Goal: Navigation & Orientation: Find specific page/section

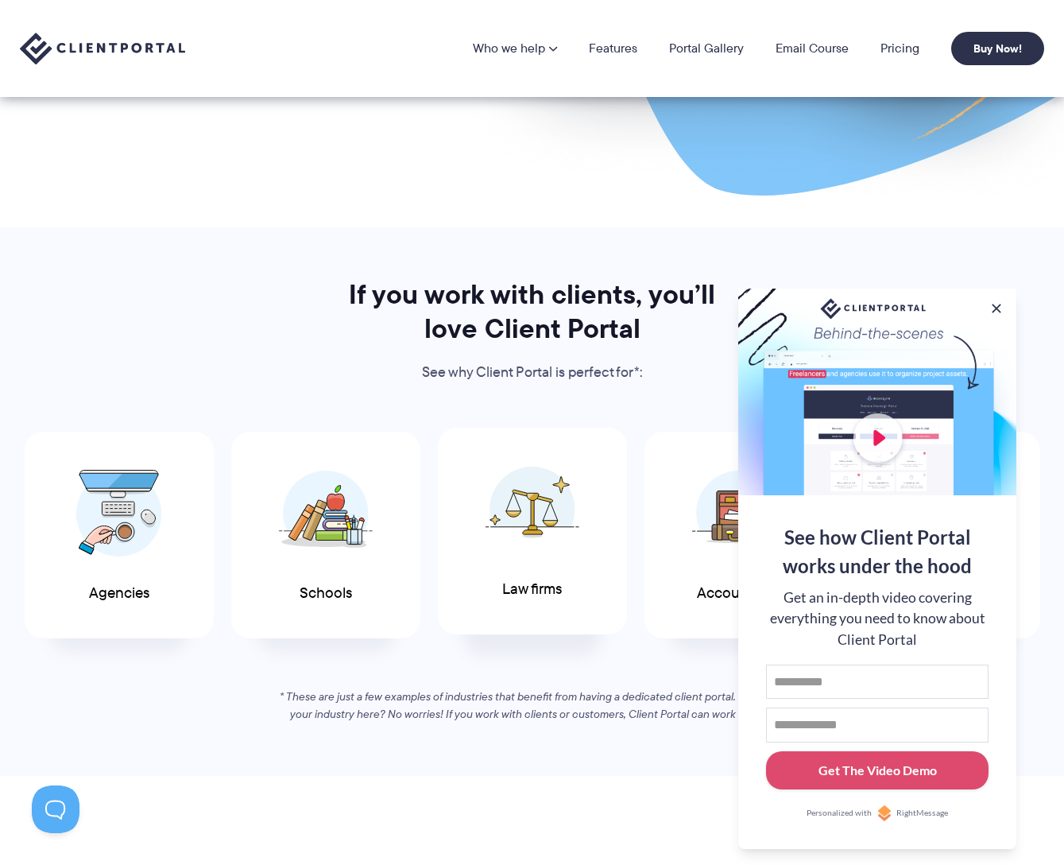
scroll to position [318, 0]
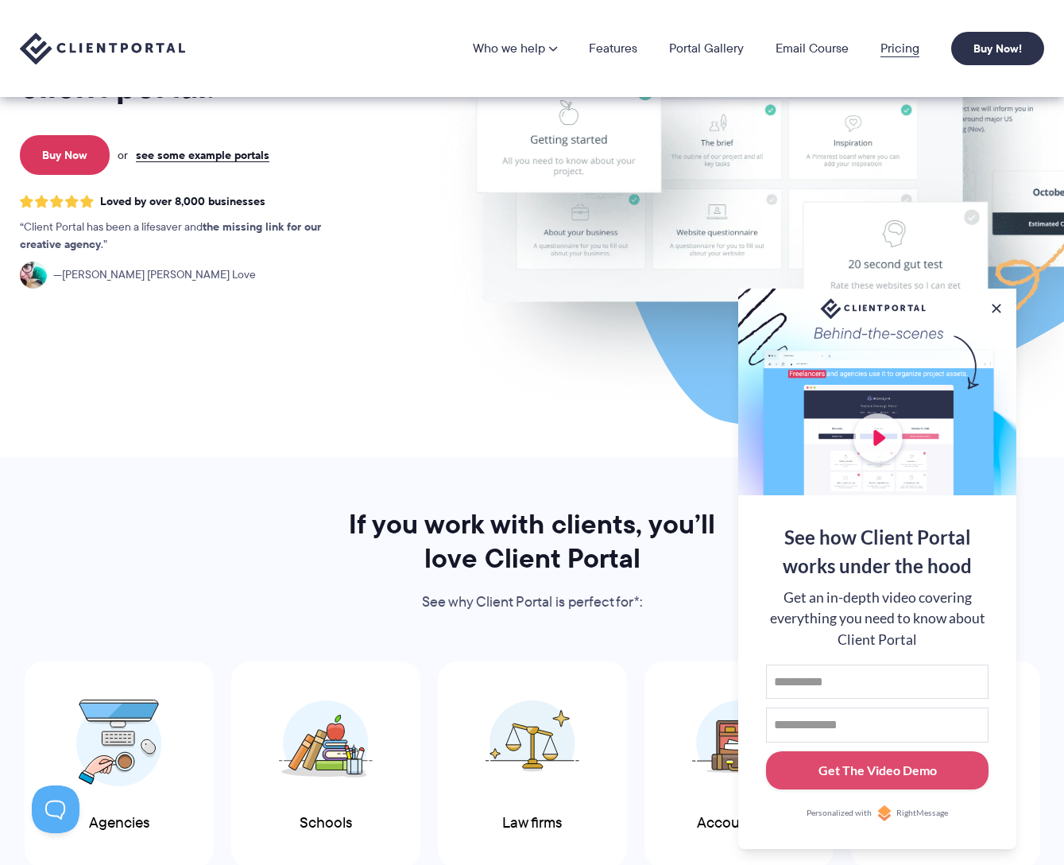
click at [895, 55] on link "Pricing" at bounding box center [899, 48] width 39 height 13
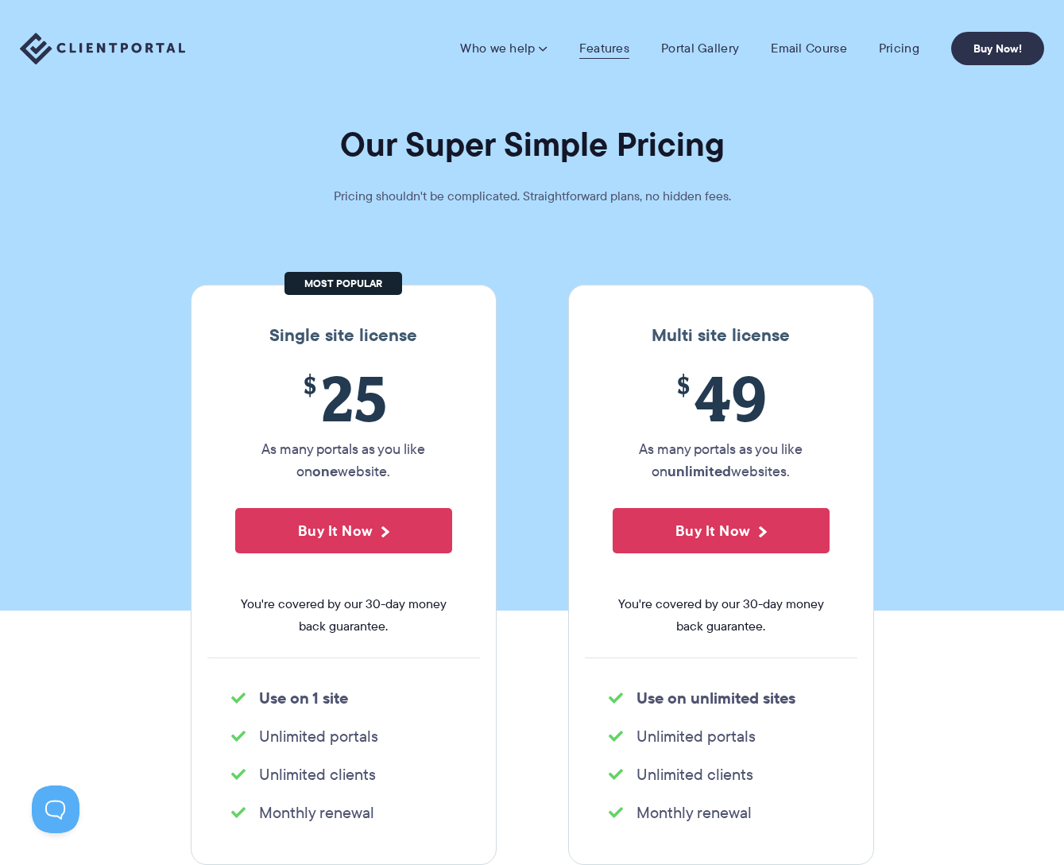
click at [602, 44] on link "Features" at bounding box center [604, 49] width 50 height 16
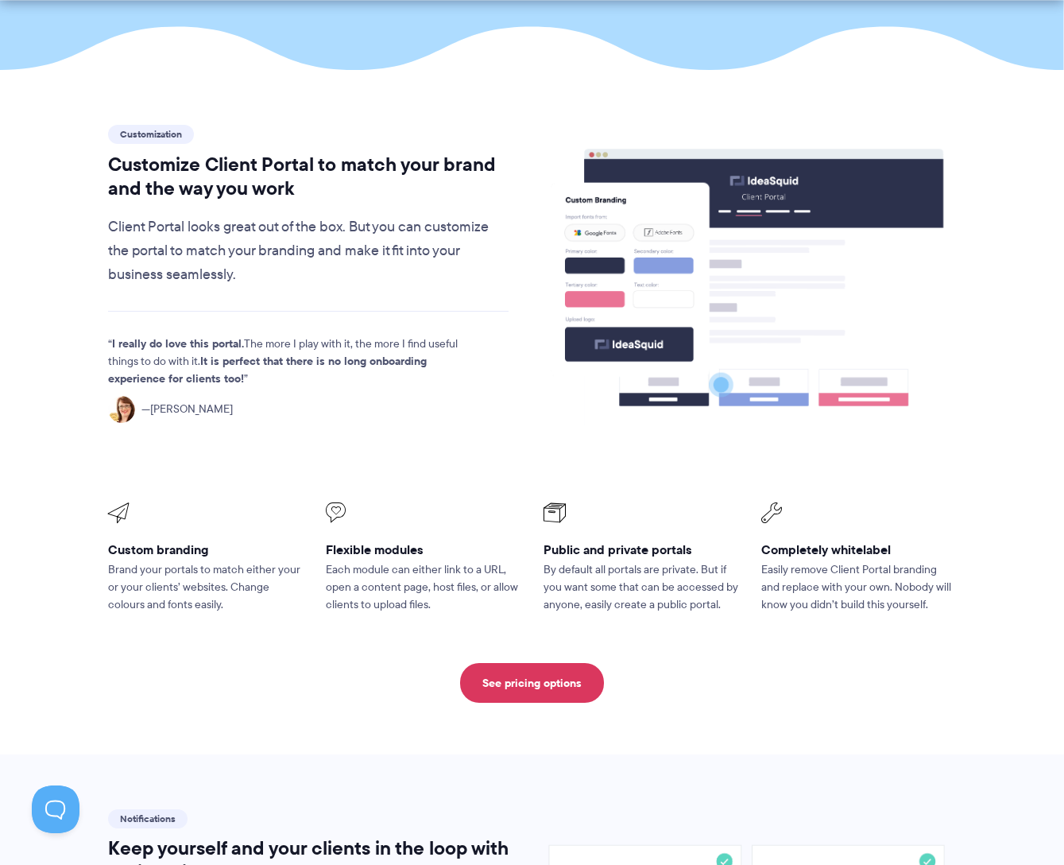
scroll to position [477, 0]
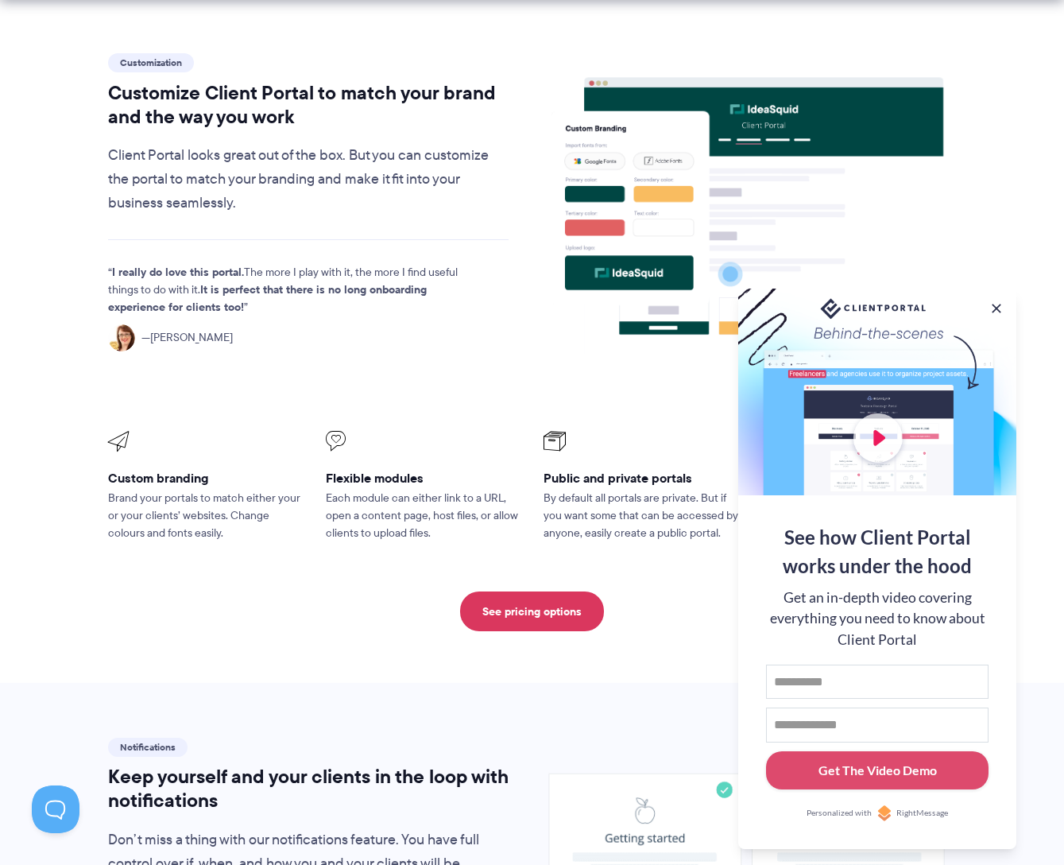
click at [991, 310] on button at bounding box center [996, 308] width 16 height 16
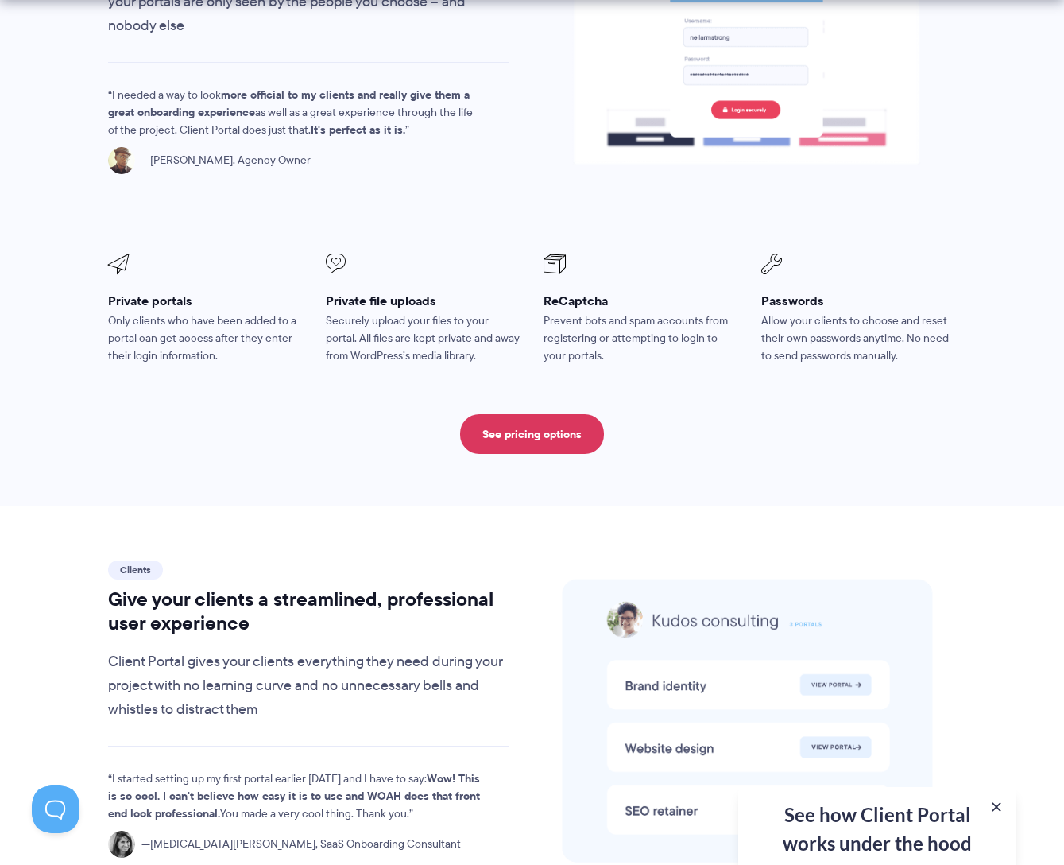
scroll to position [2860, 0]
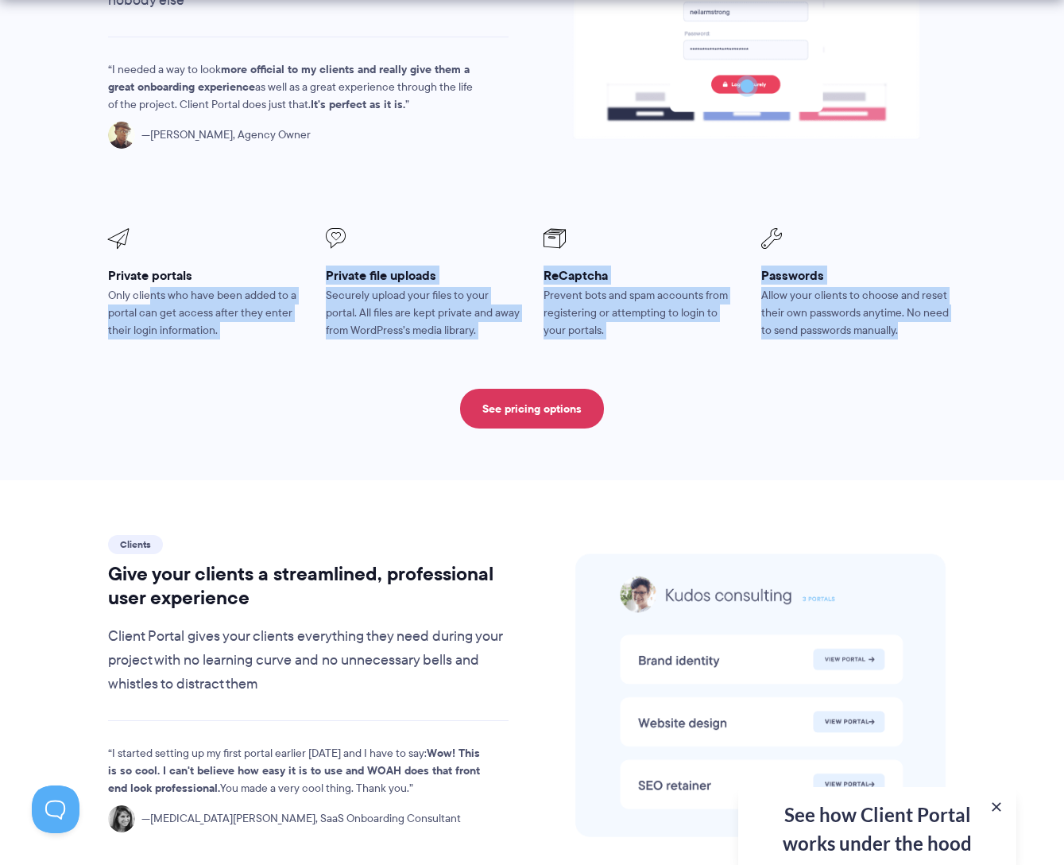
drag, startPoint x: 148, startPoint y: 249, endPoint x: 960, endPoint y: 288, distance: 813.0
click at [960, 288] on ul "Private portals Only clients who have been added to a portal can get access aft…" at bounding box center [532, 284] width 871 height 133
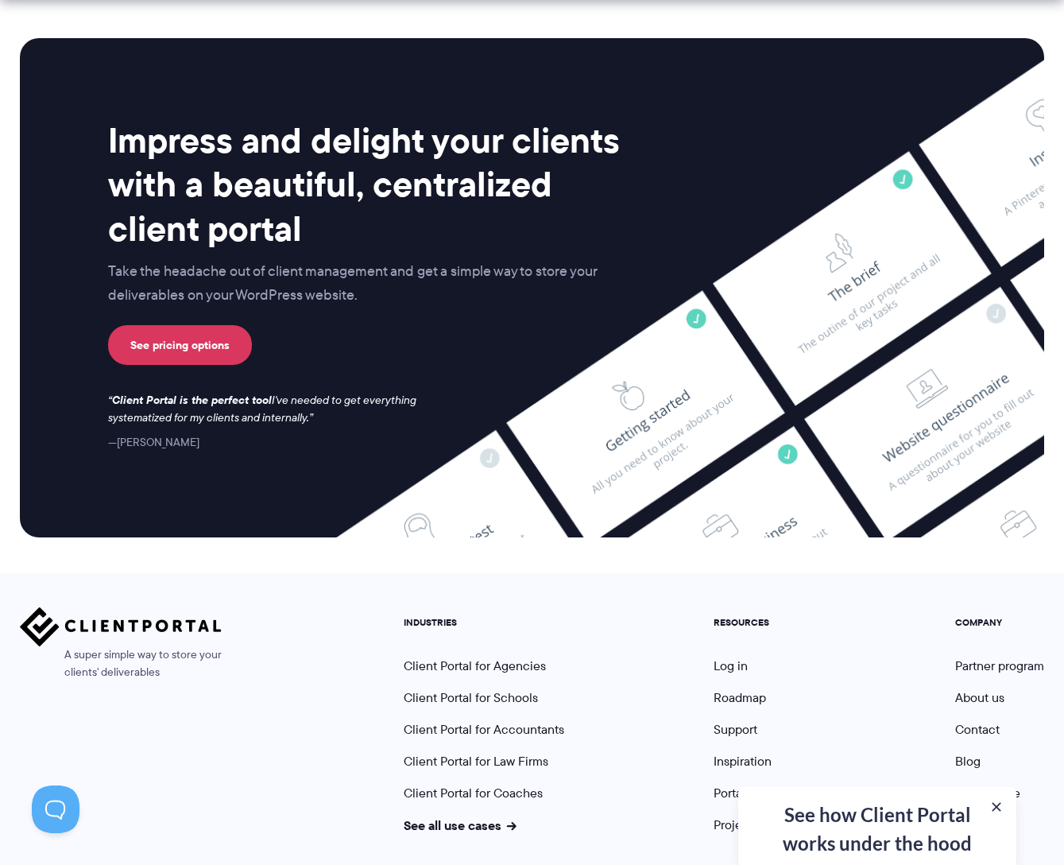
scroll to position [4048, 0]
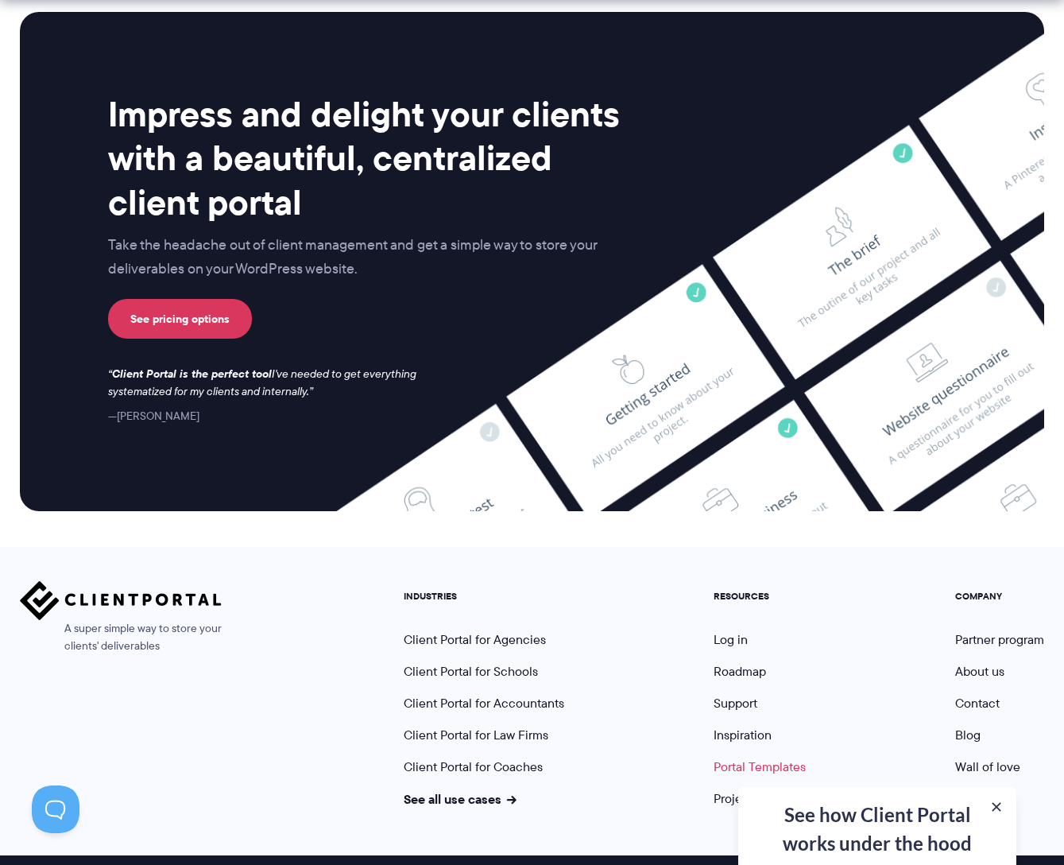
click at [749, 757] on link "Portal Templates" at bounding box center [760, 766] width 92 height 18
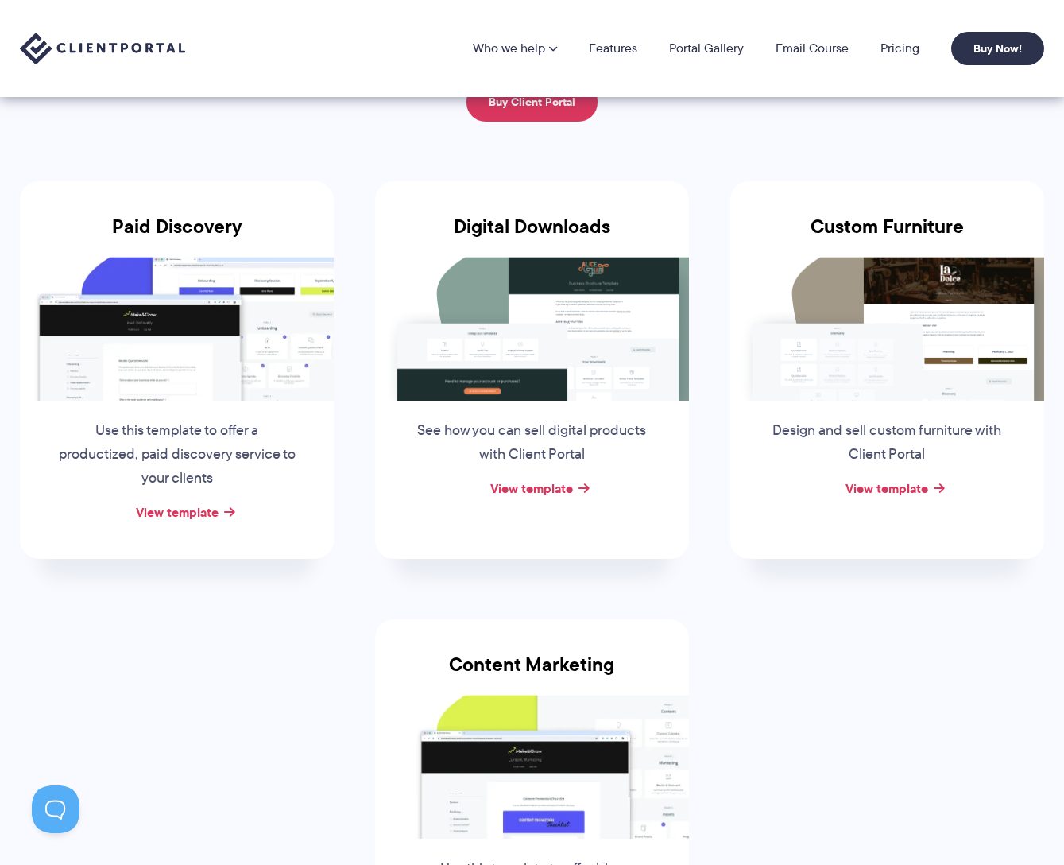
scroll to position [159, 0]
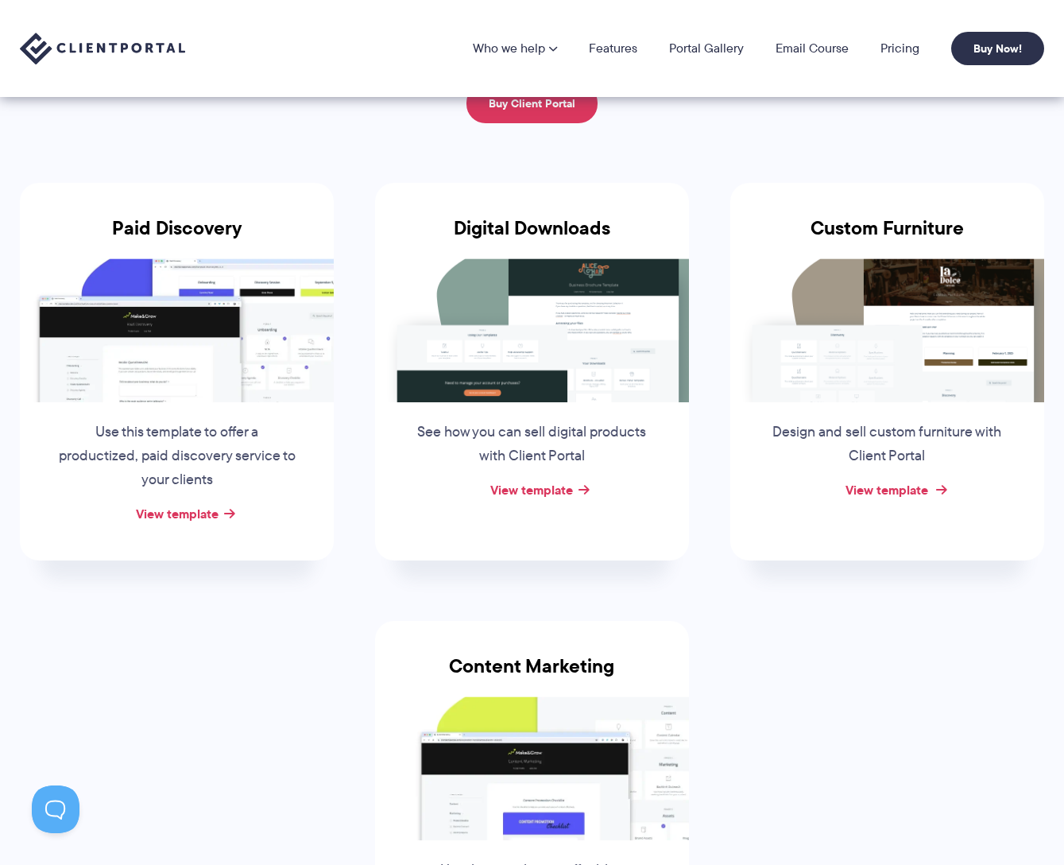
click at [896, 496] on link "View template" at bounding box center [886, 489] width 83 height 19
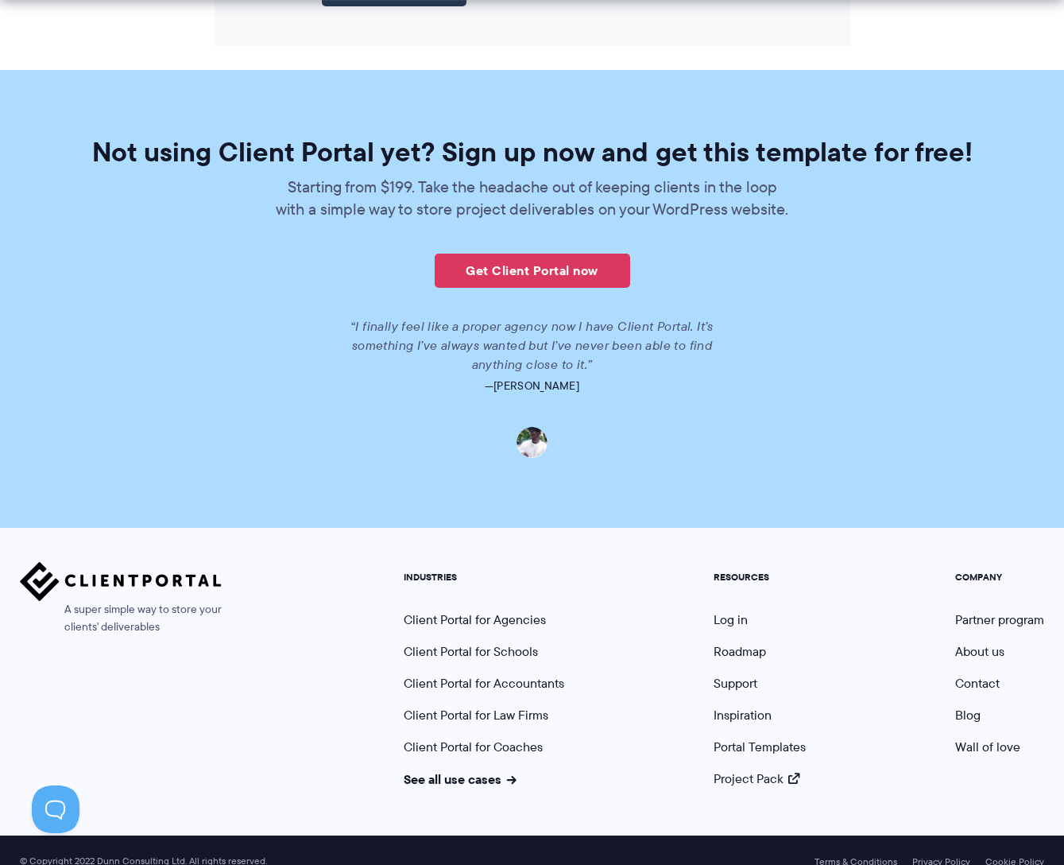
scroll to position [2257, 0]
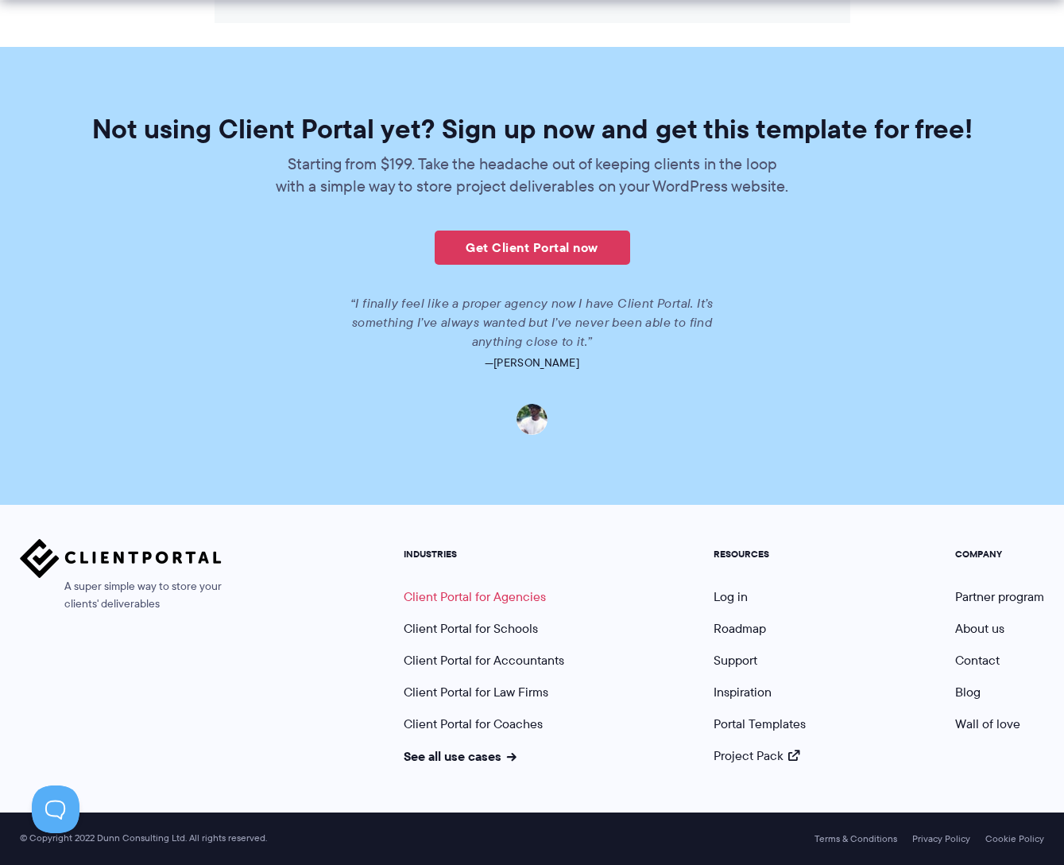
click at [505, 600] on link "Client Portal for Agencies" at bounding box center [475, 596] width 142 height 18
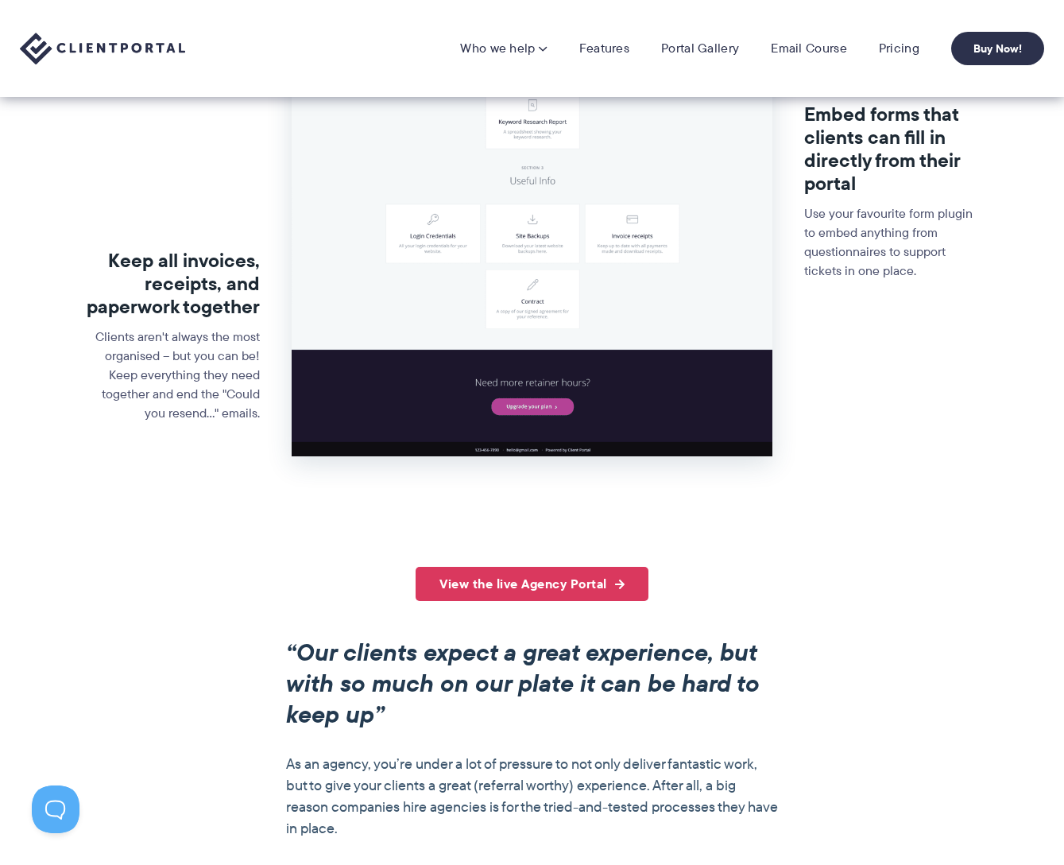
scroll to position [715, 0]
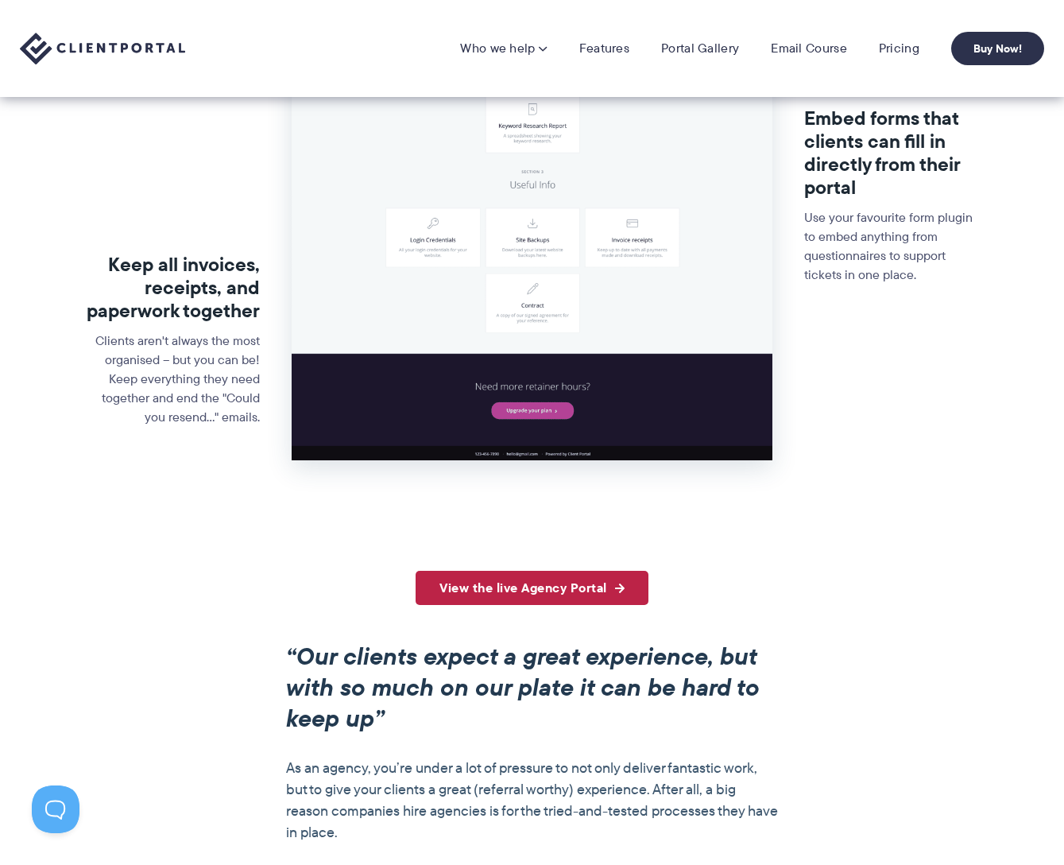
click at [584, 584] on link "View the live Agency Portal" at bounding box center [532, 588] width 233 height 34
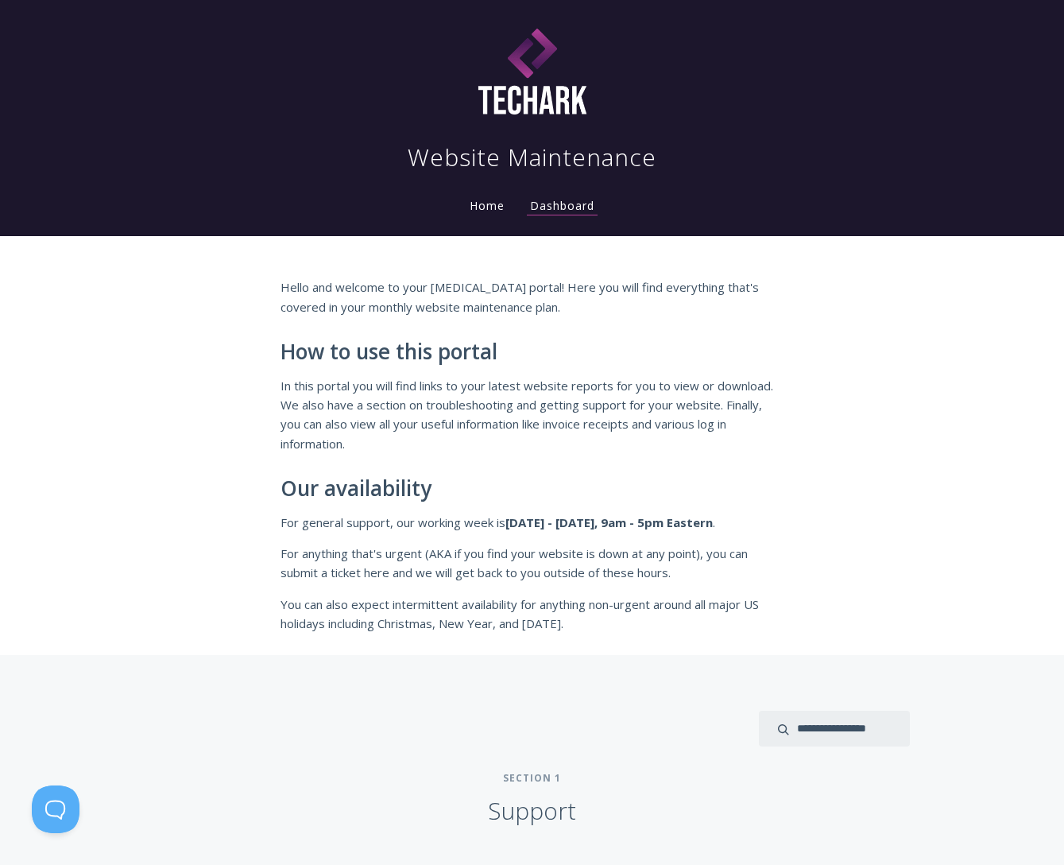
click at [497, 211] on link "Home" at bounding box center [486, 205] width 41 height 15
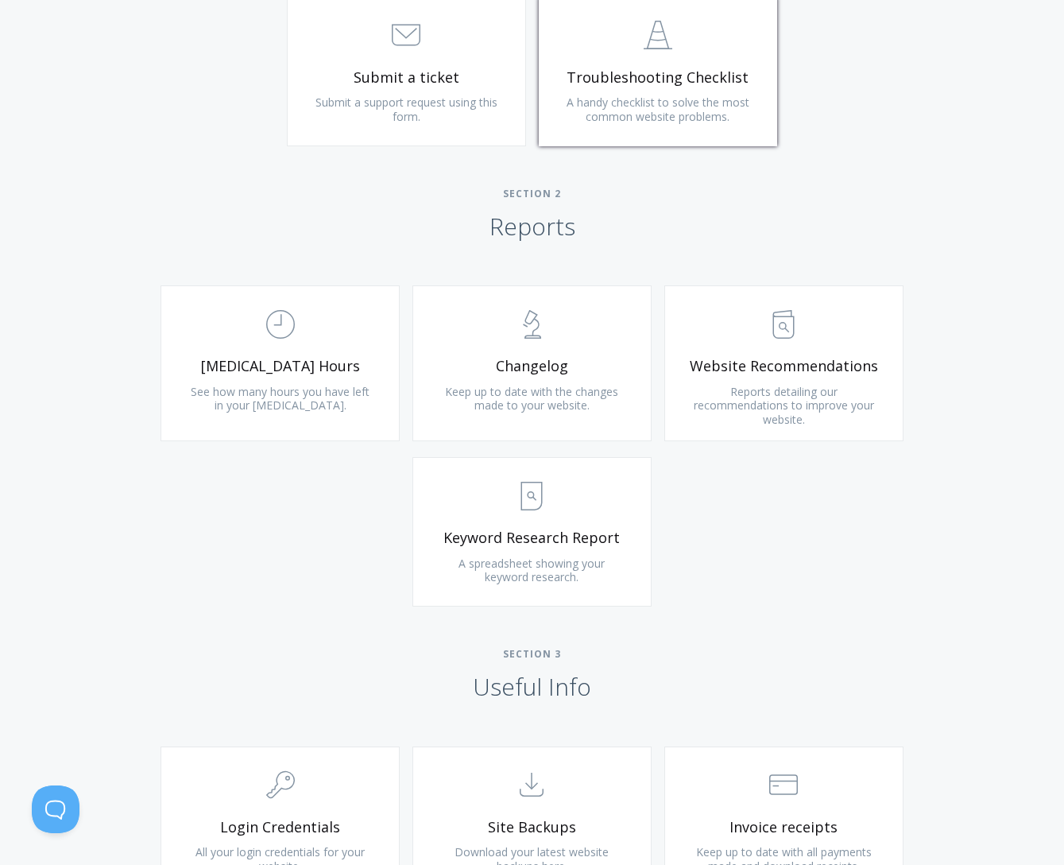
scroll to position [953, 0]
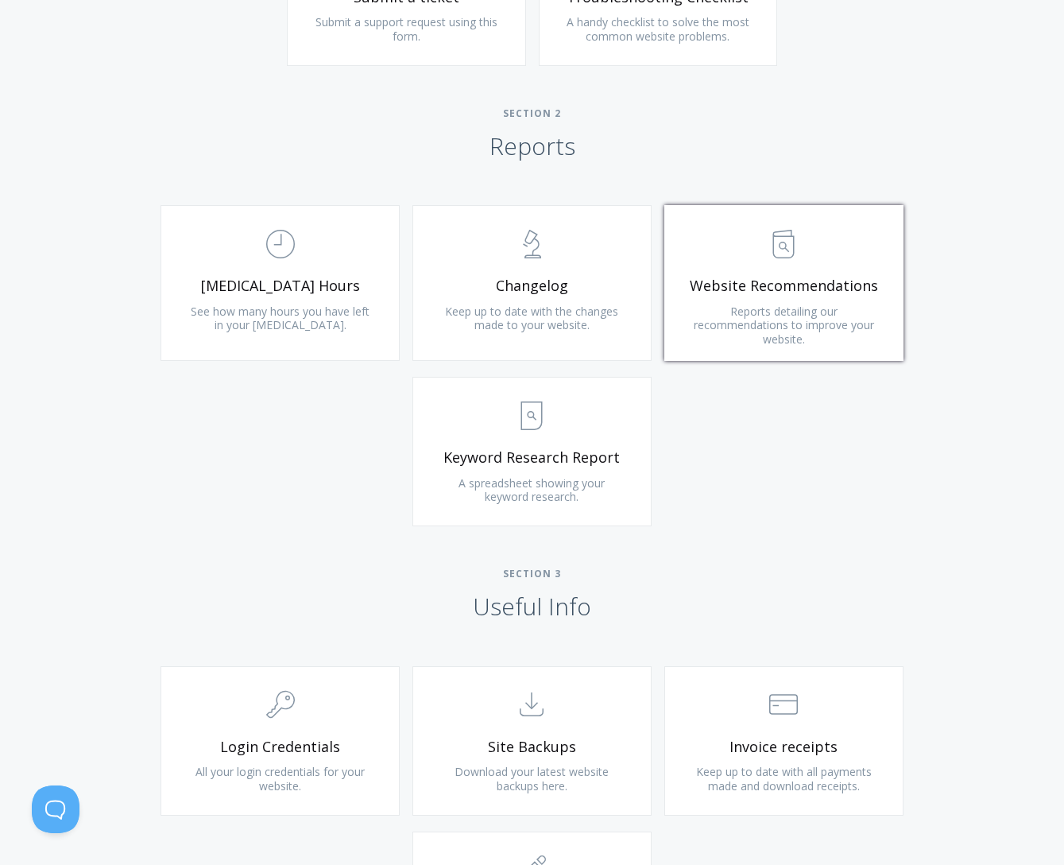
click at [787, 296] on link ".st0{fill:none;stroke:#000000;stroke-width:2;stroke-miterlimit:10;} Untitled-13…" at bounding box center [783, 283] width 239 height 156
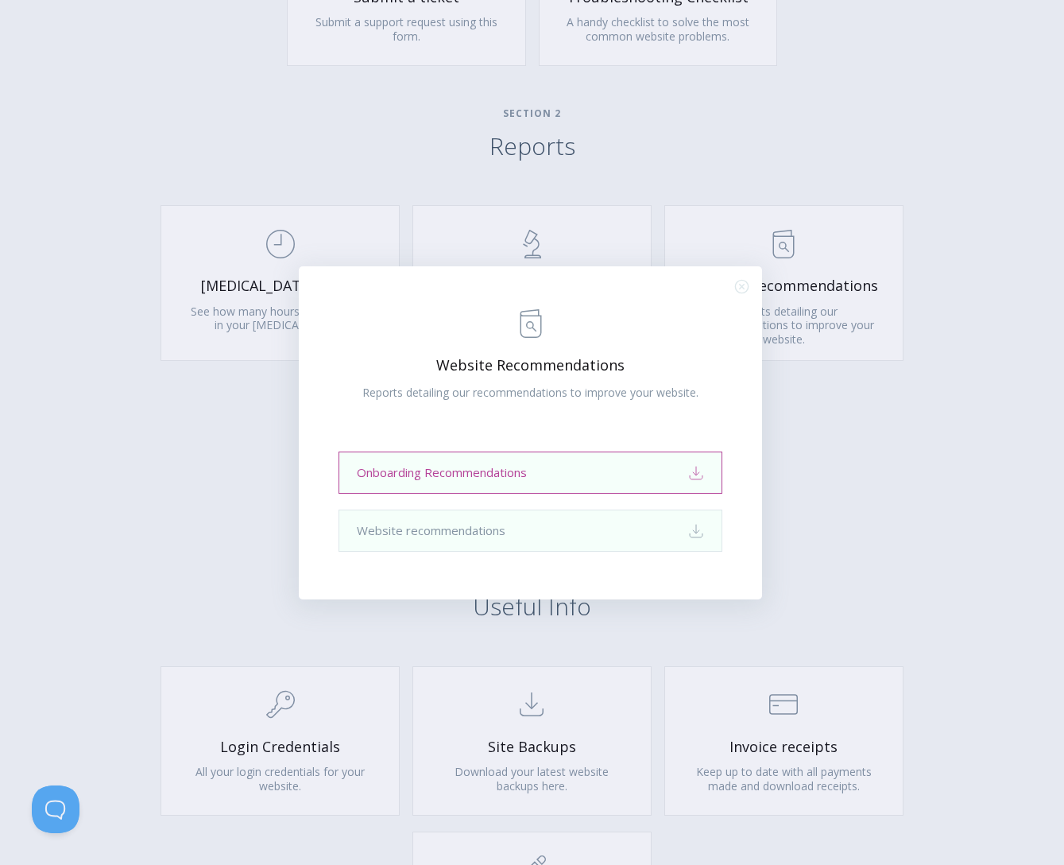
click at [506, 478] on link "Onboarding Recommendations Download" at bounding box center [530, 472] width 384 height 42
click at [856, 407] on div ".st0{fill:none;stroke:#000000;stroke-width:2;stroke-miterlimit:10;} Untitled-13…" at bounding box center [532, 432] width 1064 height 865
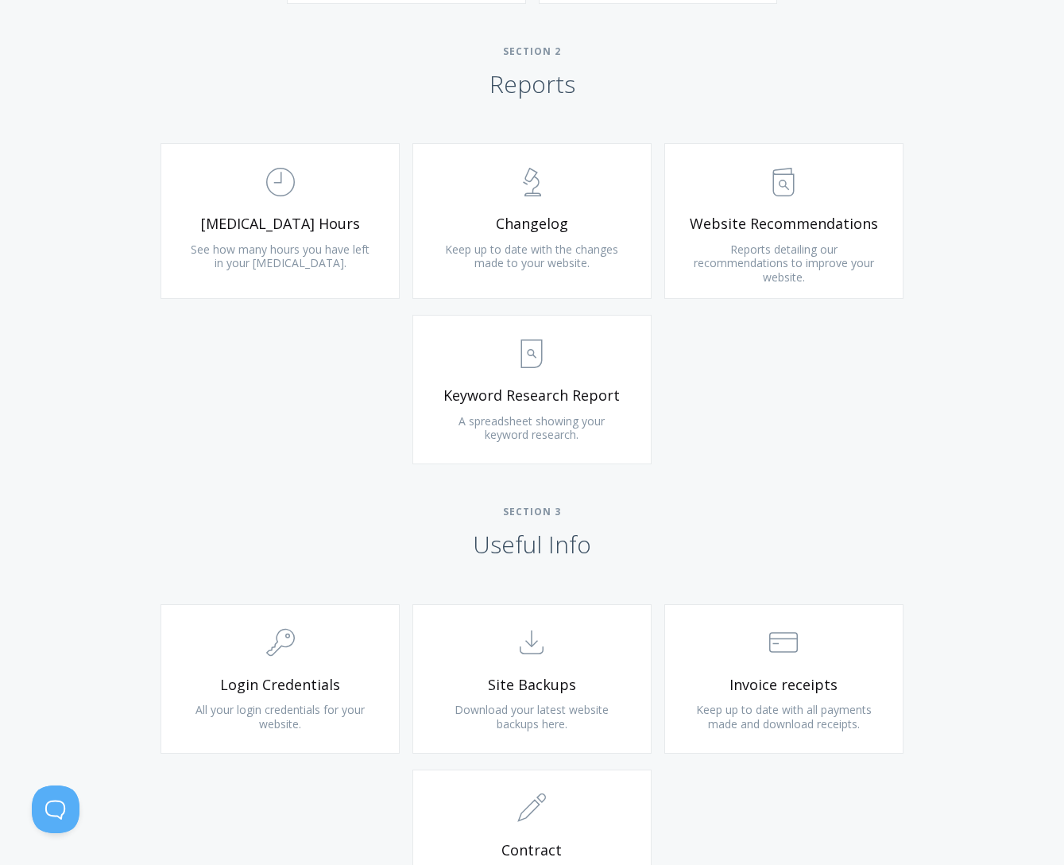
scroll to position [1192, 0]
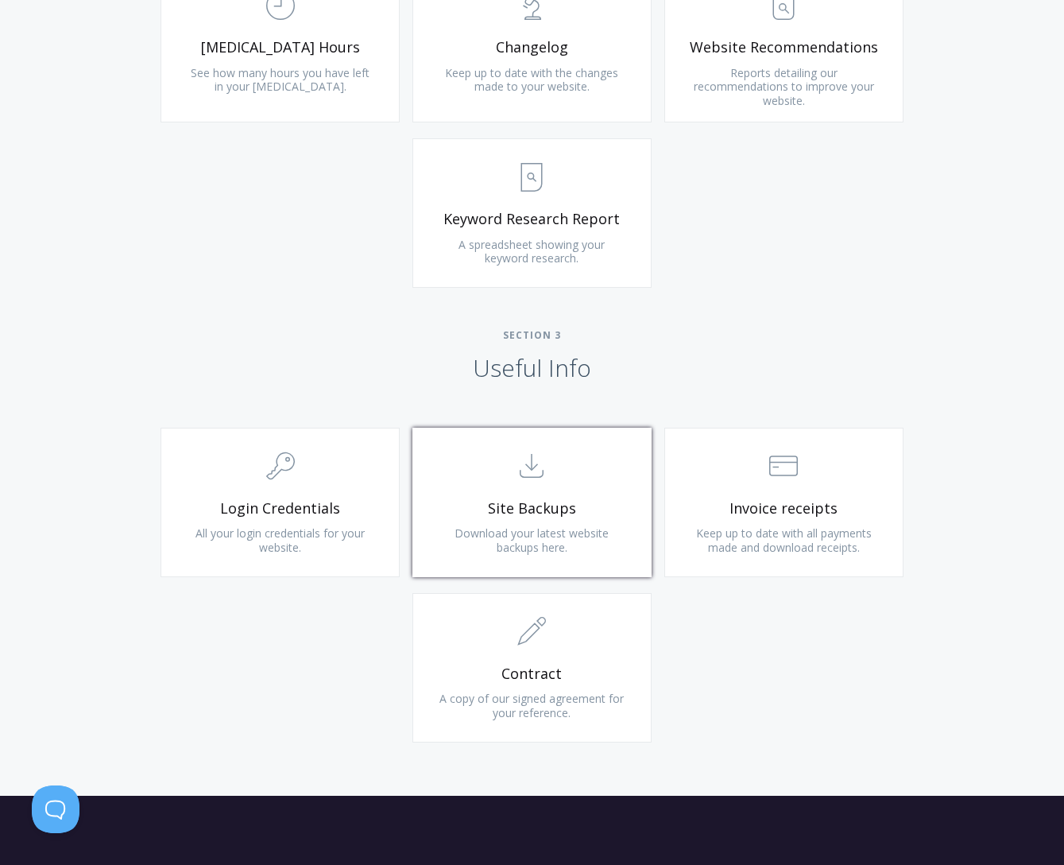
click at [512, 505] on span "Site Backups" at bounding box center [532, 508] width 190 height 18
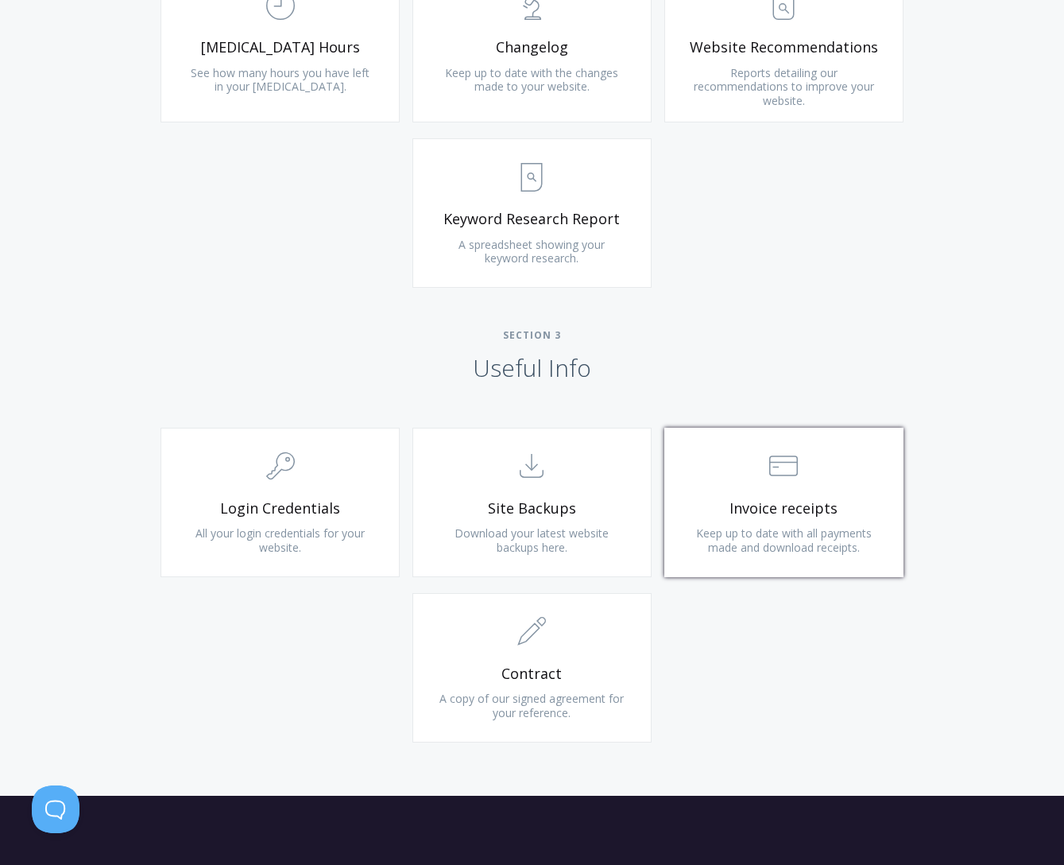
click at [784, 495] on link ".st0{fill:none;stroke:#000000;stroke-width:2;stroke-miterlimit:10;} Financial I…" at bounding box center [783, 501] width 239 height 149
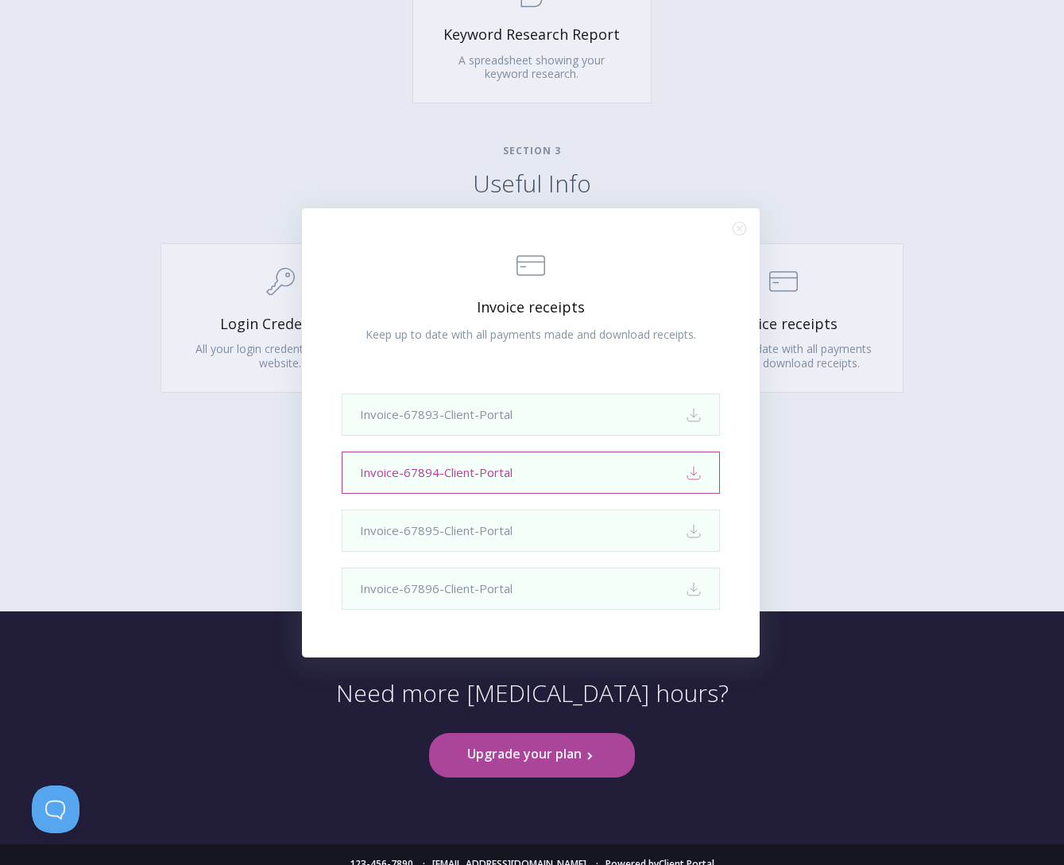
scroll to position [1396, 0]
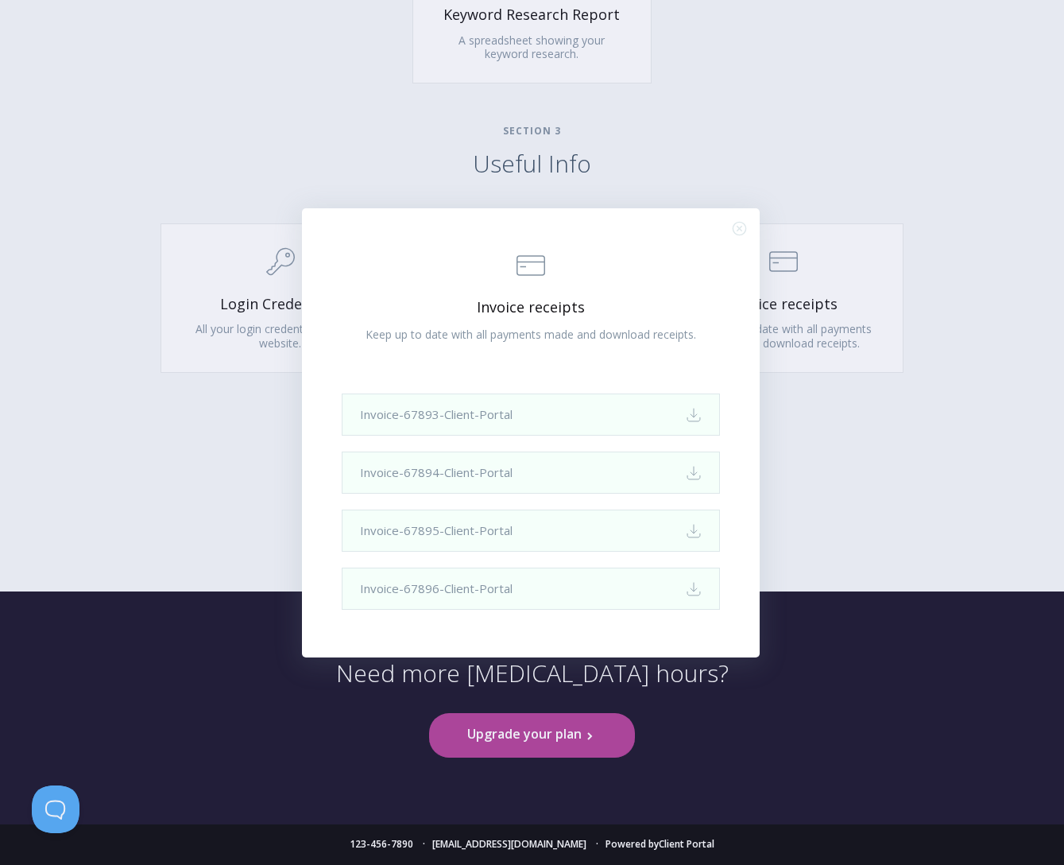
click at [736, 226] on icon ".st0{fill:none;stroke:#000000;stroke-width:2;stroke-miterlimit:10;} Close" at bounding box center [740, 229] width 14 height 14
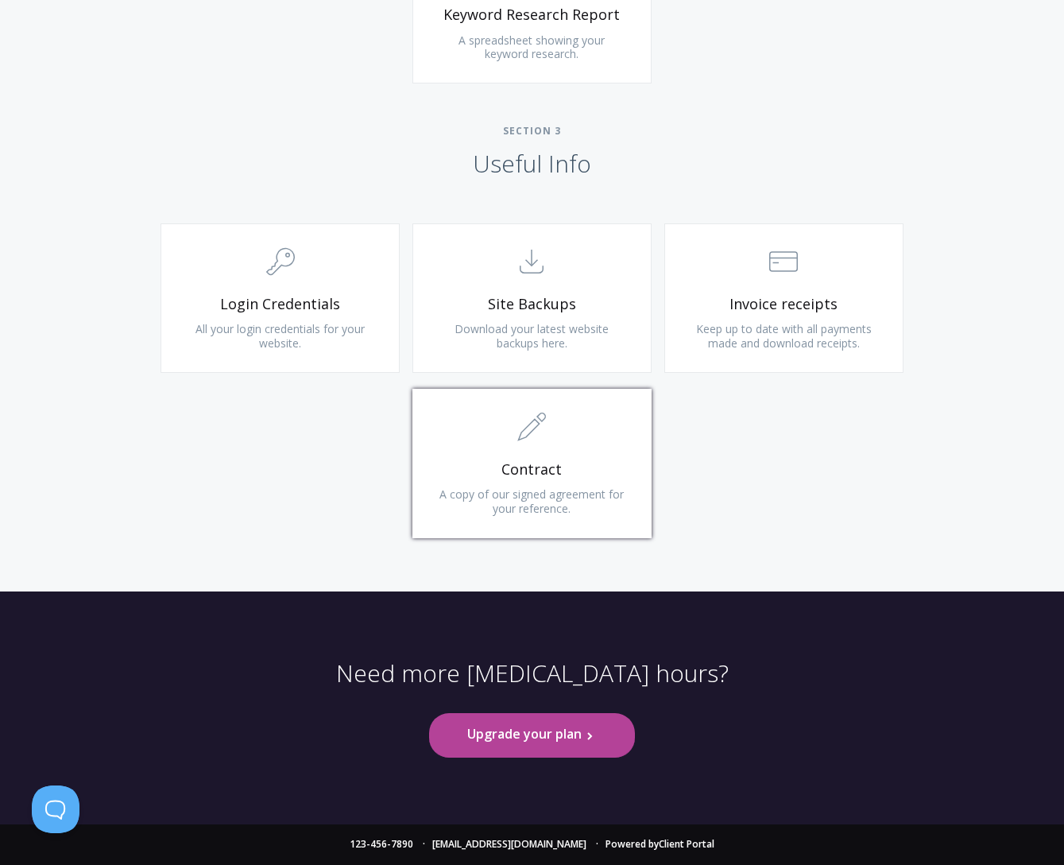
click at [571, 464] on span "Contract" at bounding box center [532, 469] width 190 height 18
click at [324, 300] on span "Login Credentials" at bounding box center [280, 304] width 190 height 18
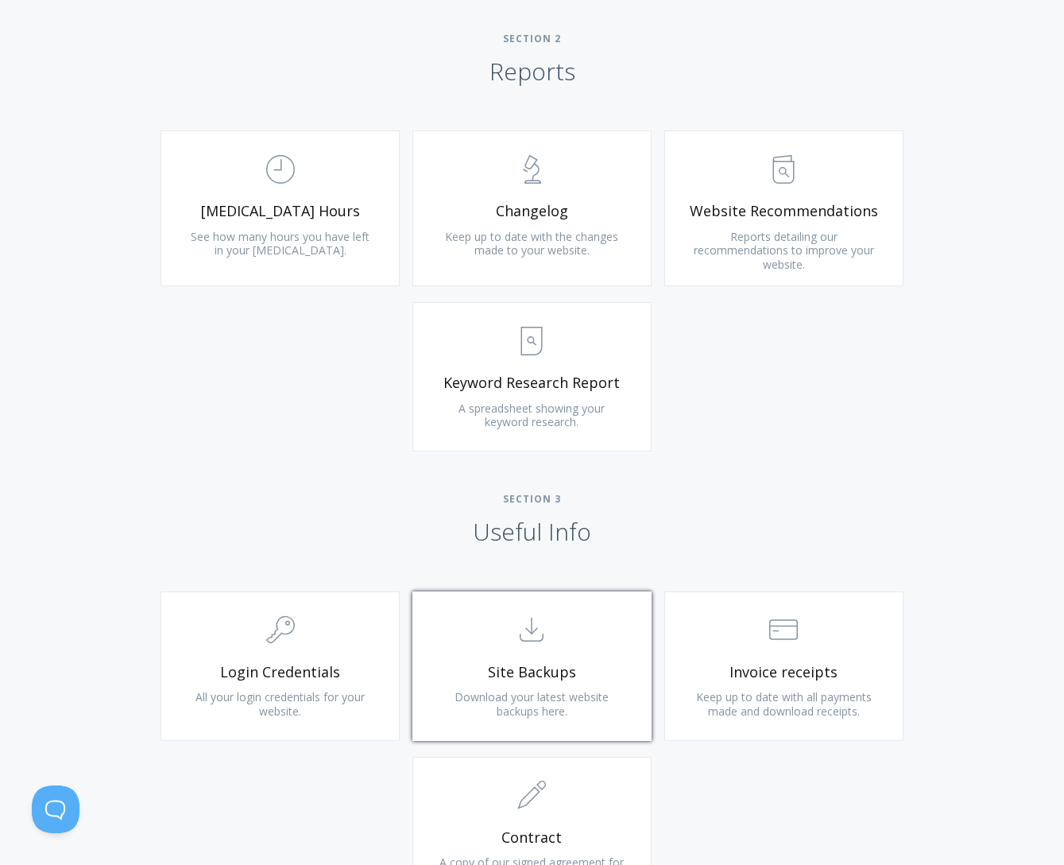
scroll to position [999, 0]
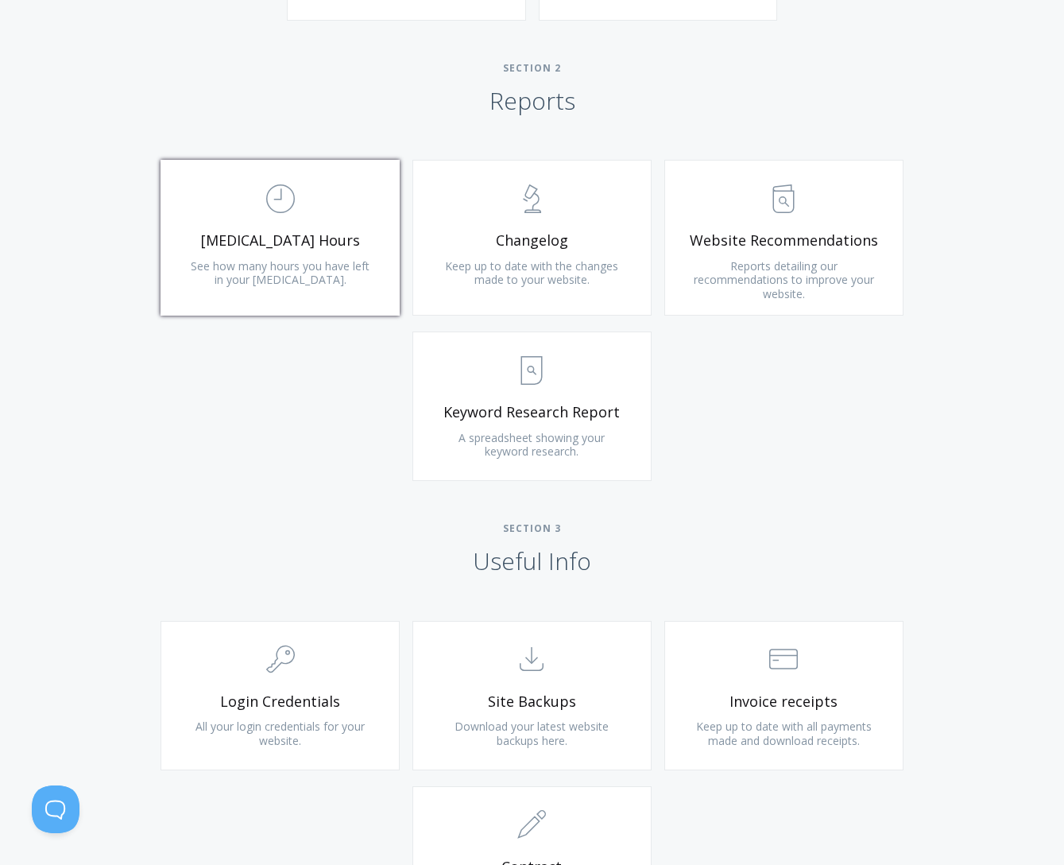
click at [282, 271] on span "See how many hours you have left in your retainer." at bounding box center [280, 272] width 179 height 29
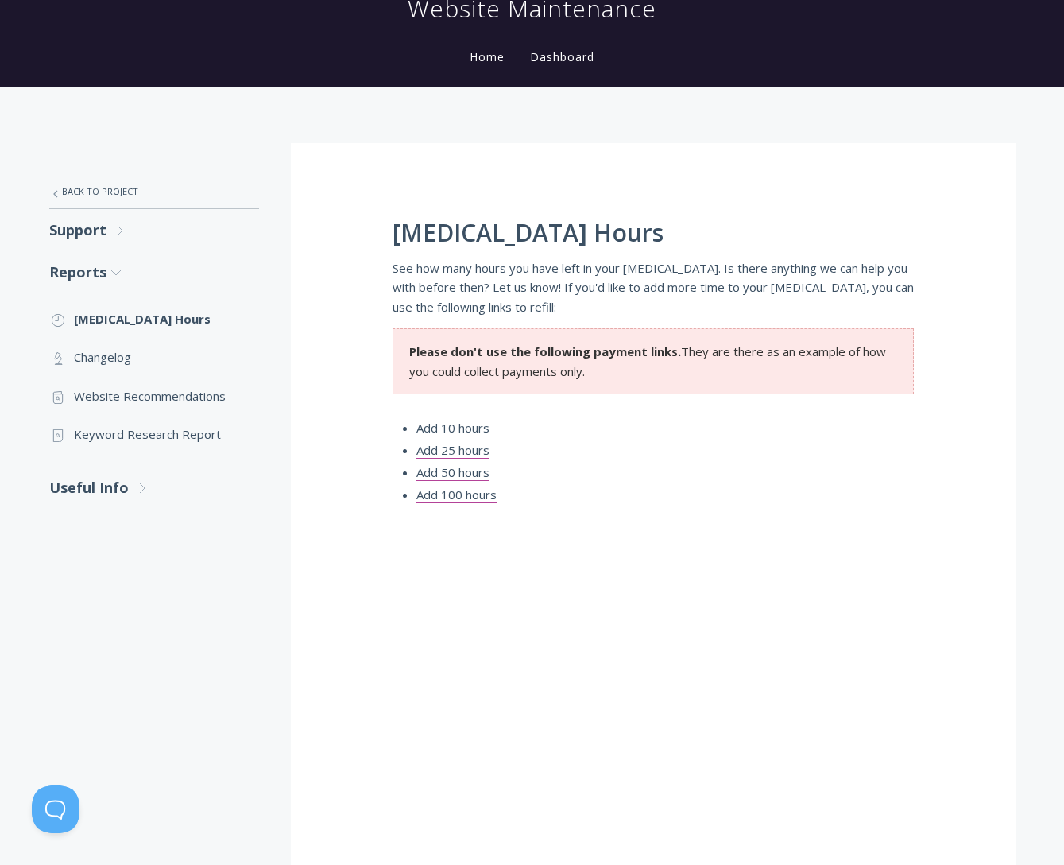
scroll to position [238, 0]
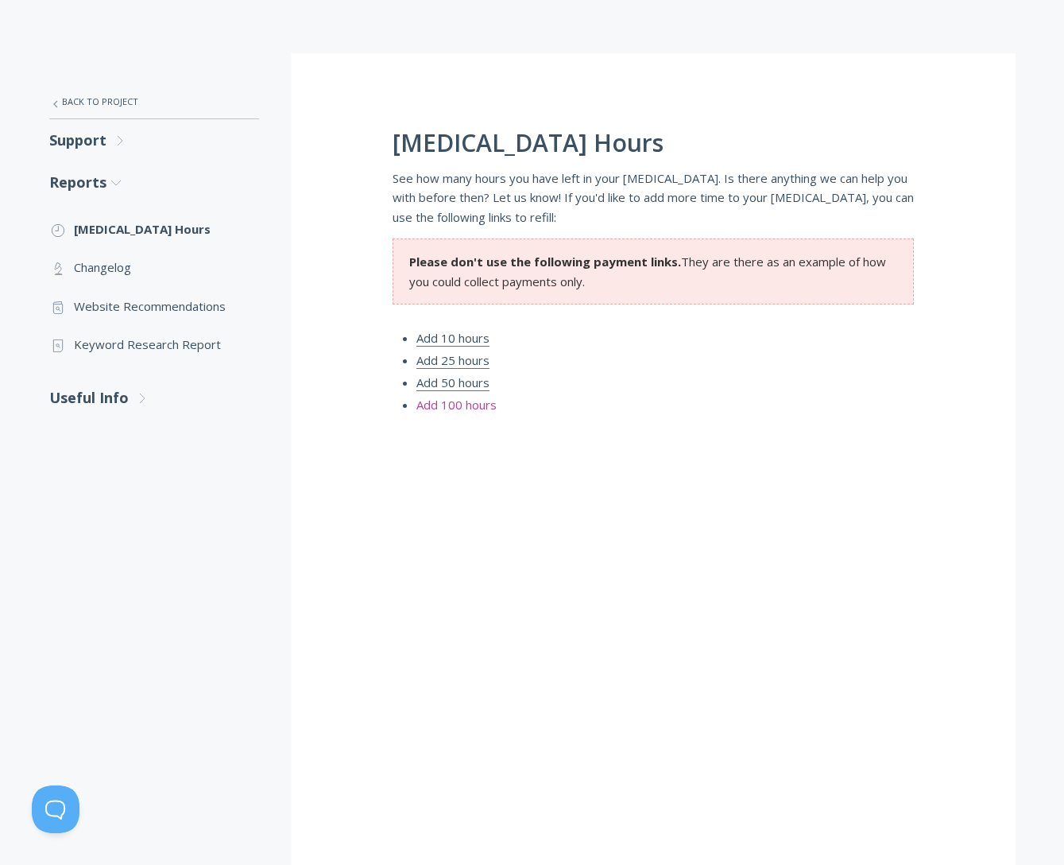
click at [457, 405] on link "Add 100 hours" at bounding box center [456, 404] width 80 height 17
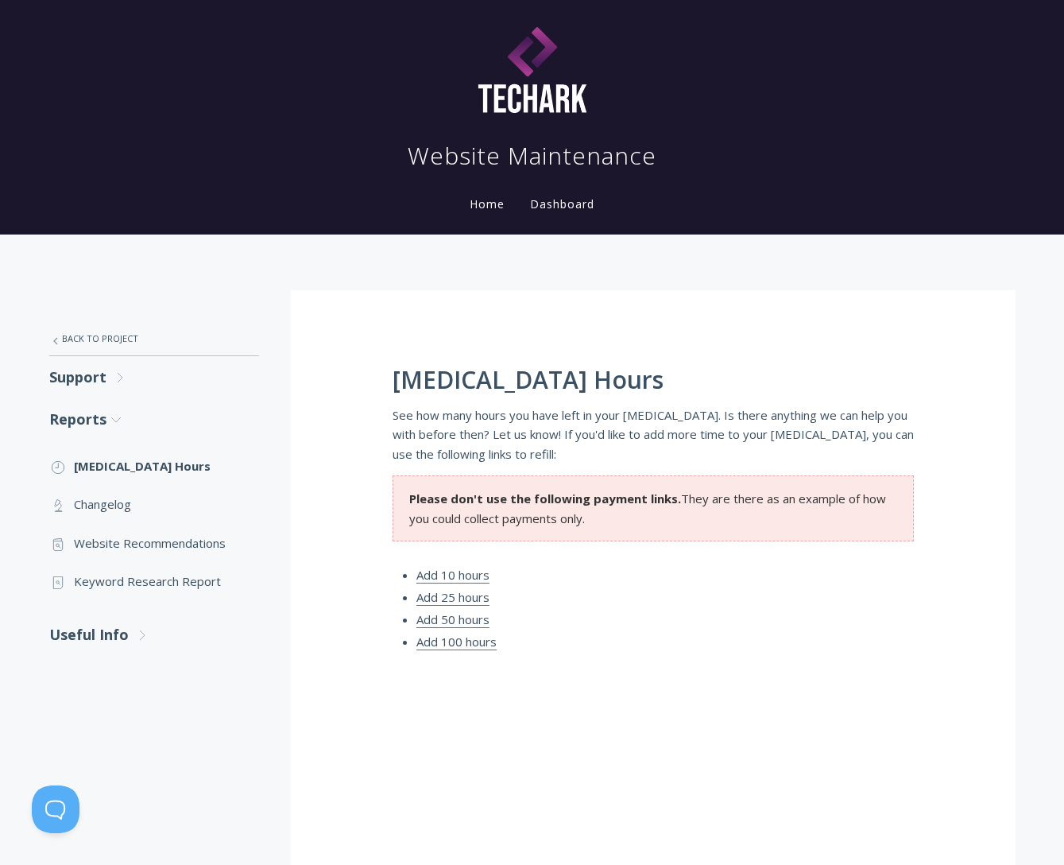
scroll to position [0, 0]
